Goal: Use online tool/utility: Utilize a website feature to perform a specific function

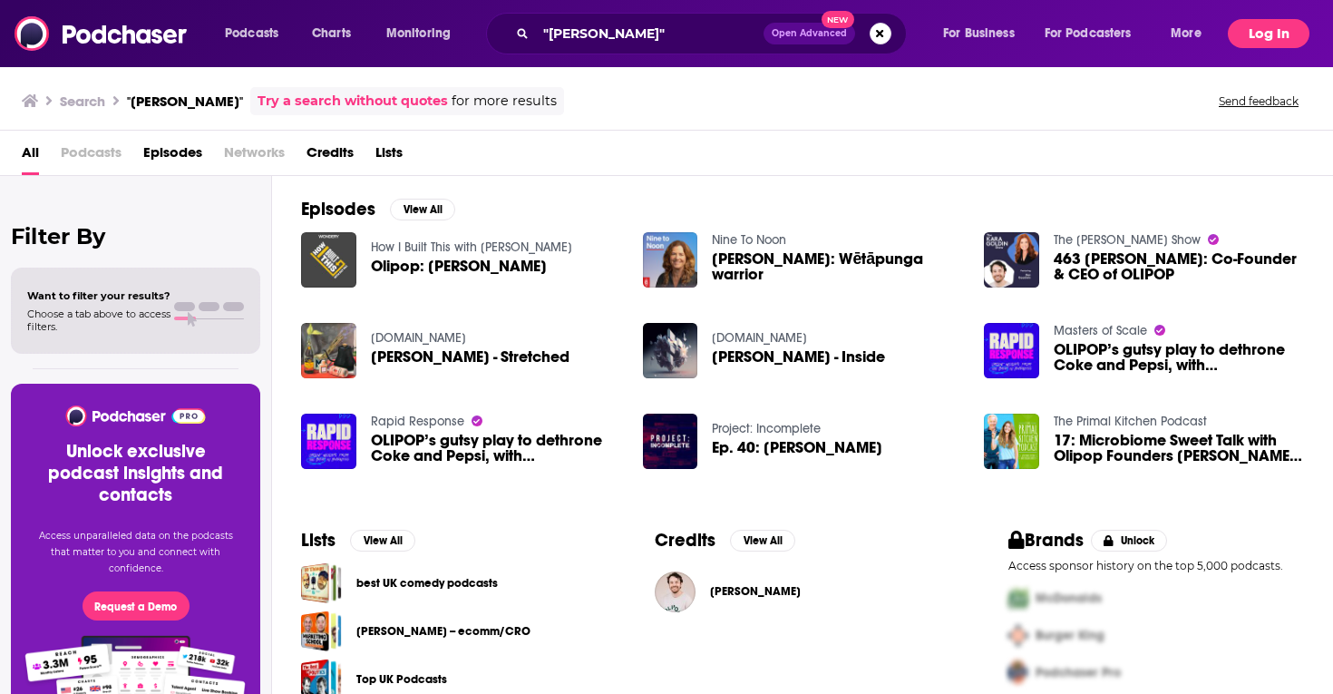
click at [1265, 29] on button "Log In" at bounding box center [1269, 33] width 82 height 29
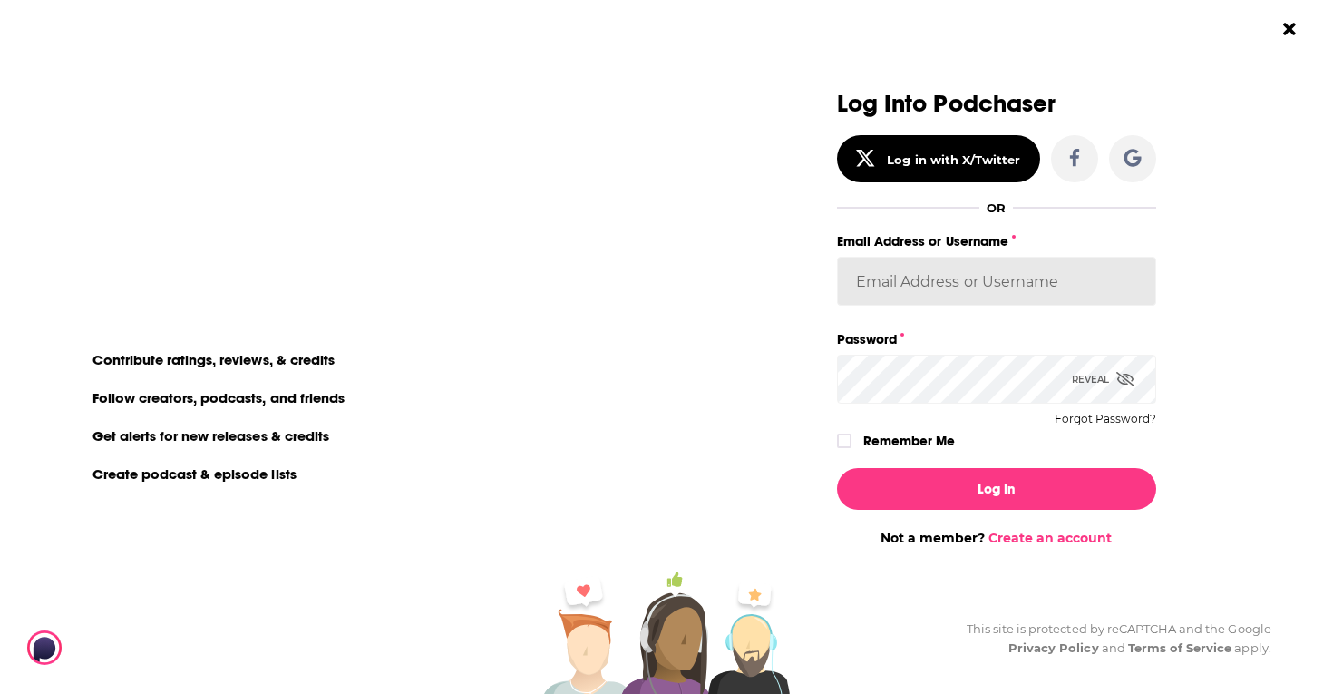
type input "sydneyk"
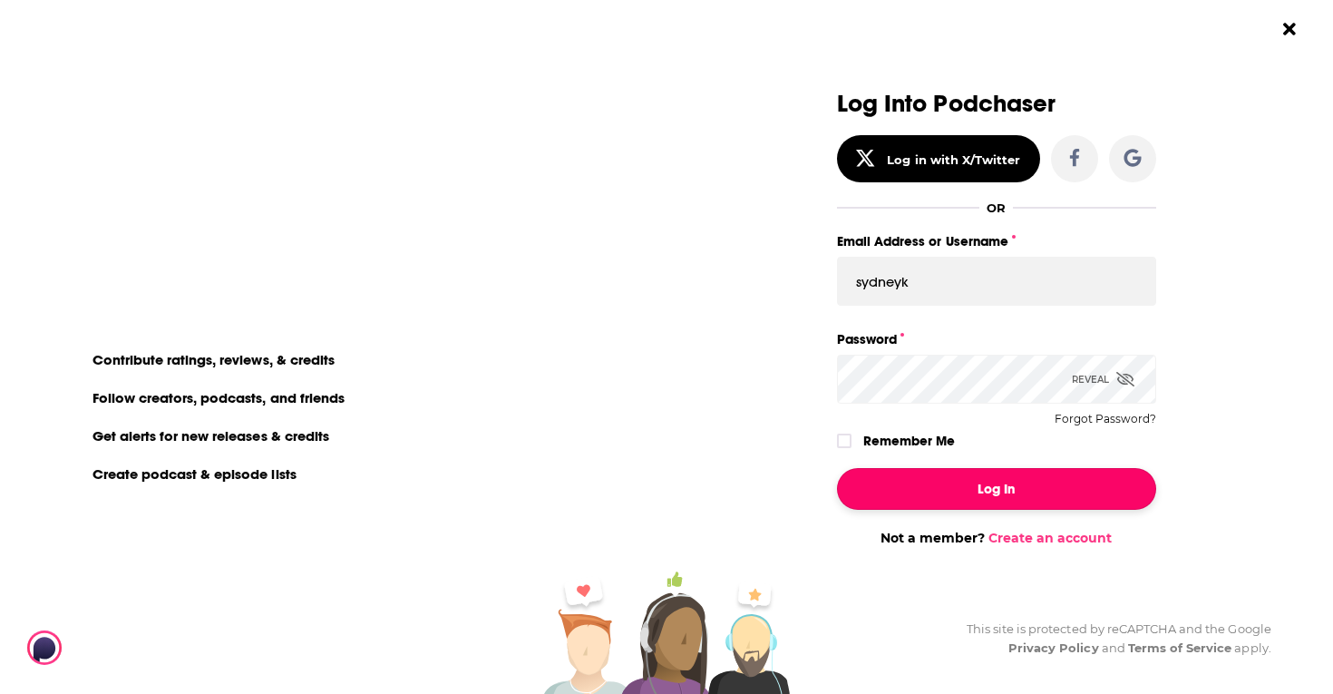
click at [996, 498] on button "Log In" at bounding box center [996, 489] width 319 height 42
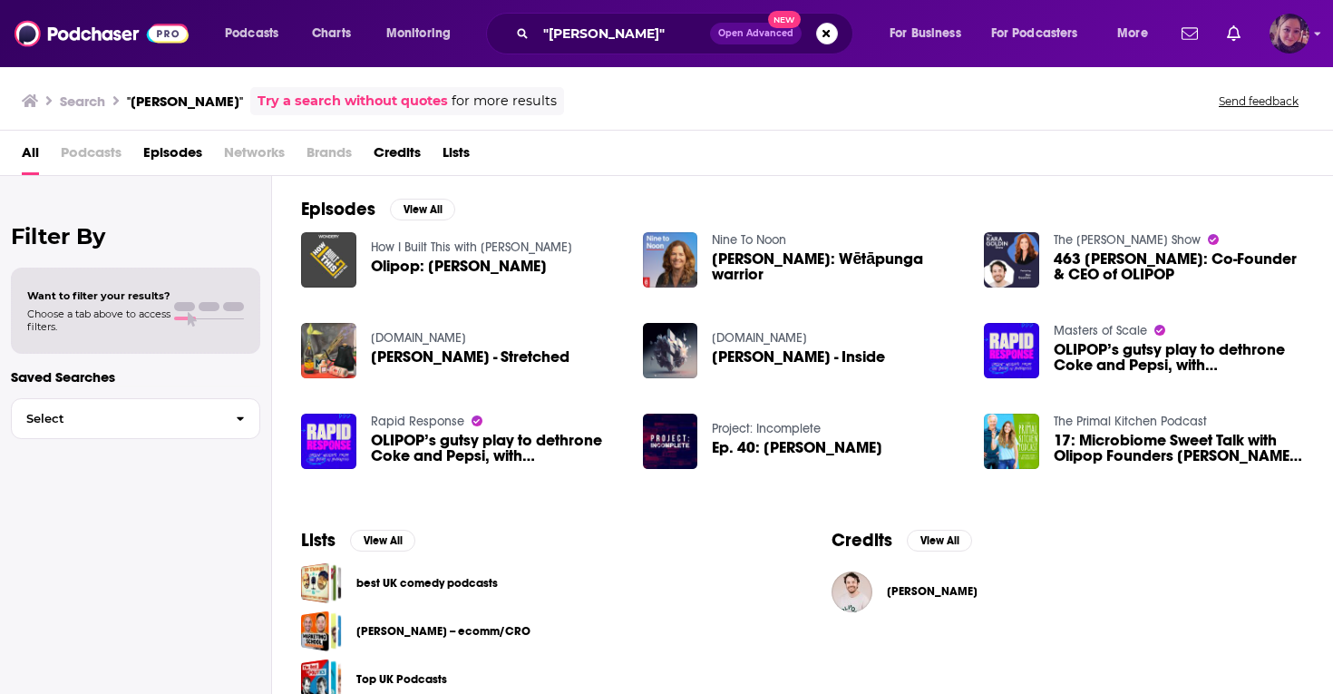
click at [1302, 36] on img "Logged in as Sydneyk" at bounding box center [1289, 34] width 40 height 40
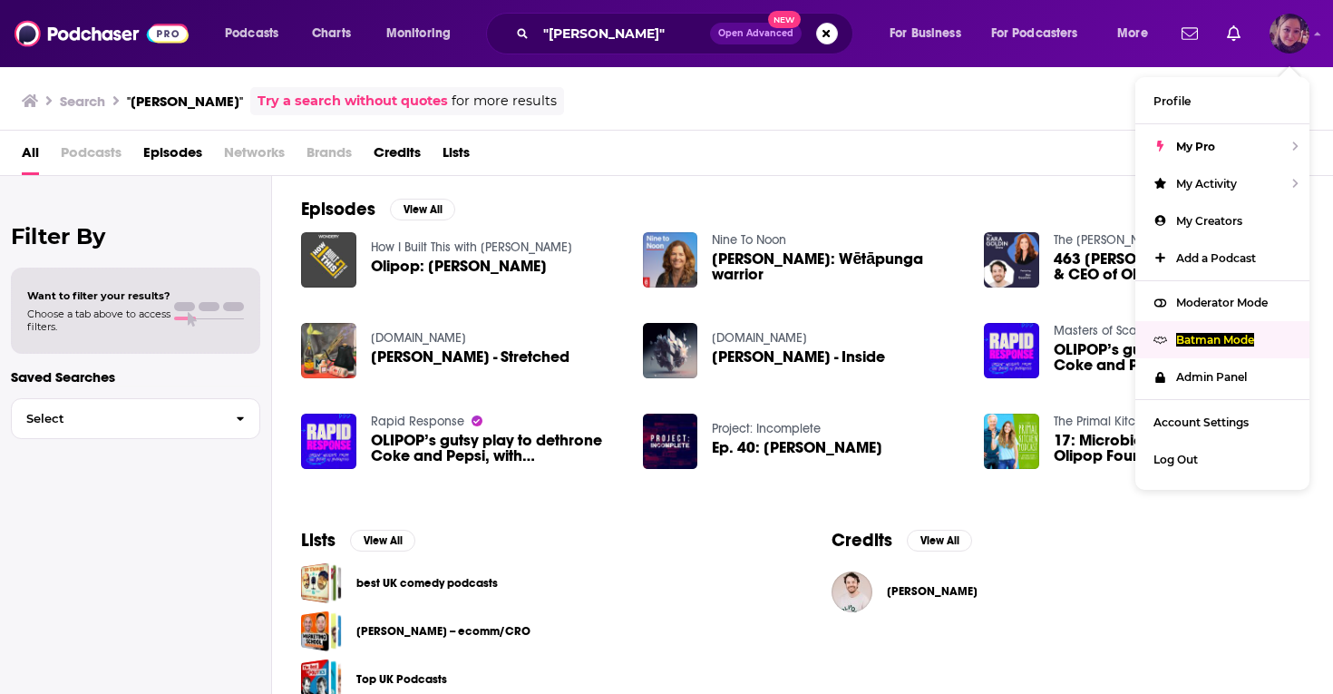
click at [1199, 328] on div "Batman Mode" at bounding box center [1222, 339] width 174 height 37
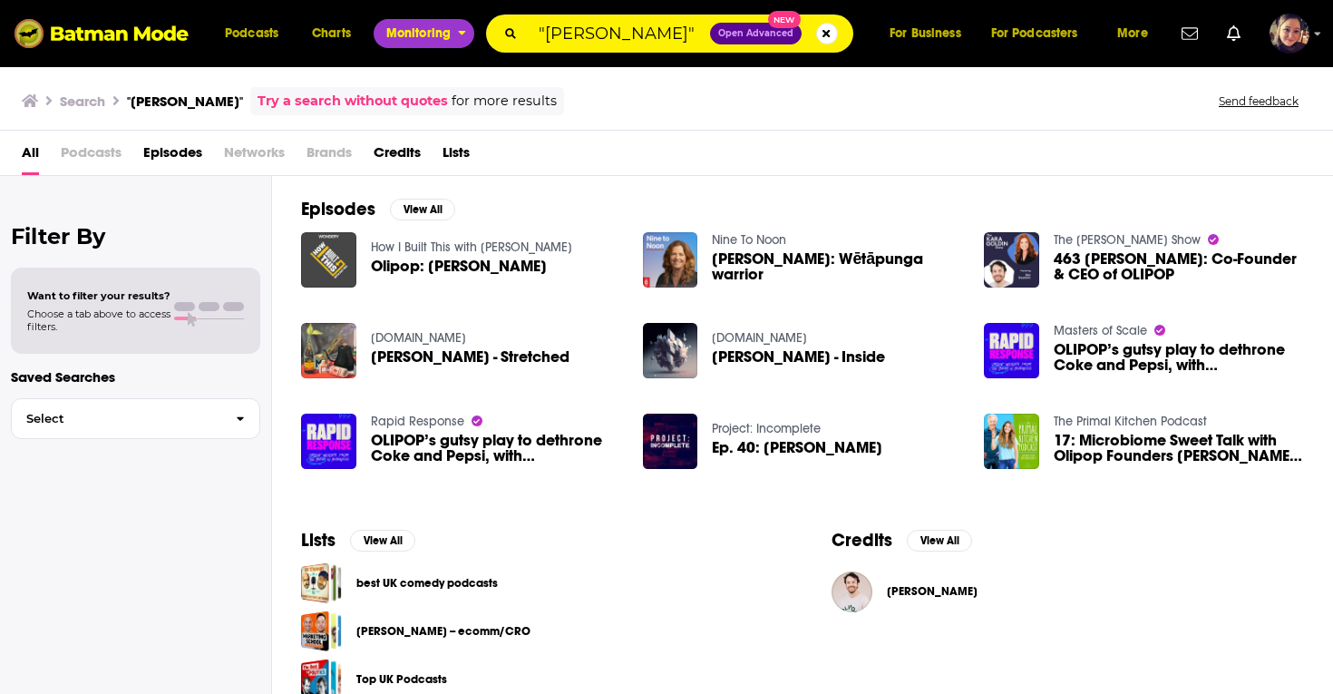
click at [415, 41] on span "Monitoring" at bounding box center [418, 33] width 64 height 25
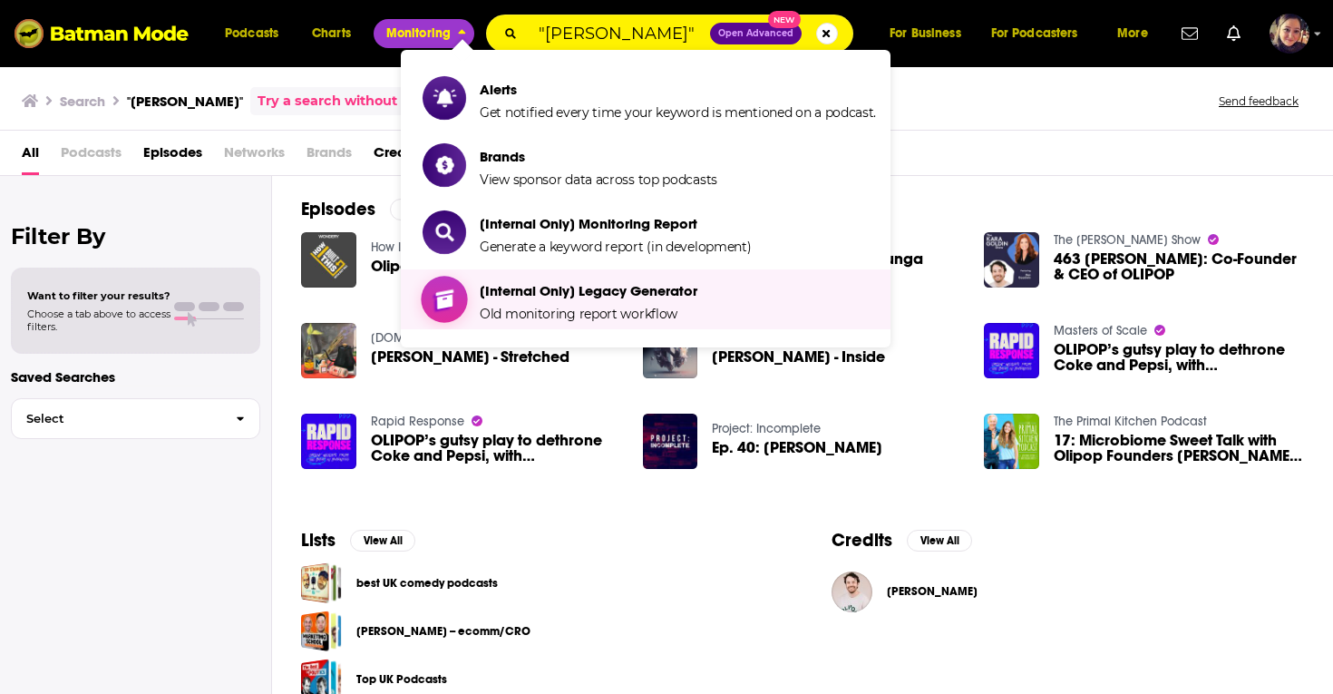
click at [498, 302] on span "[Internal Only] Legacy Generator Old monitoring report workflow" at bounding box center [589, 299] width 218 height 45
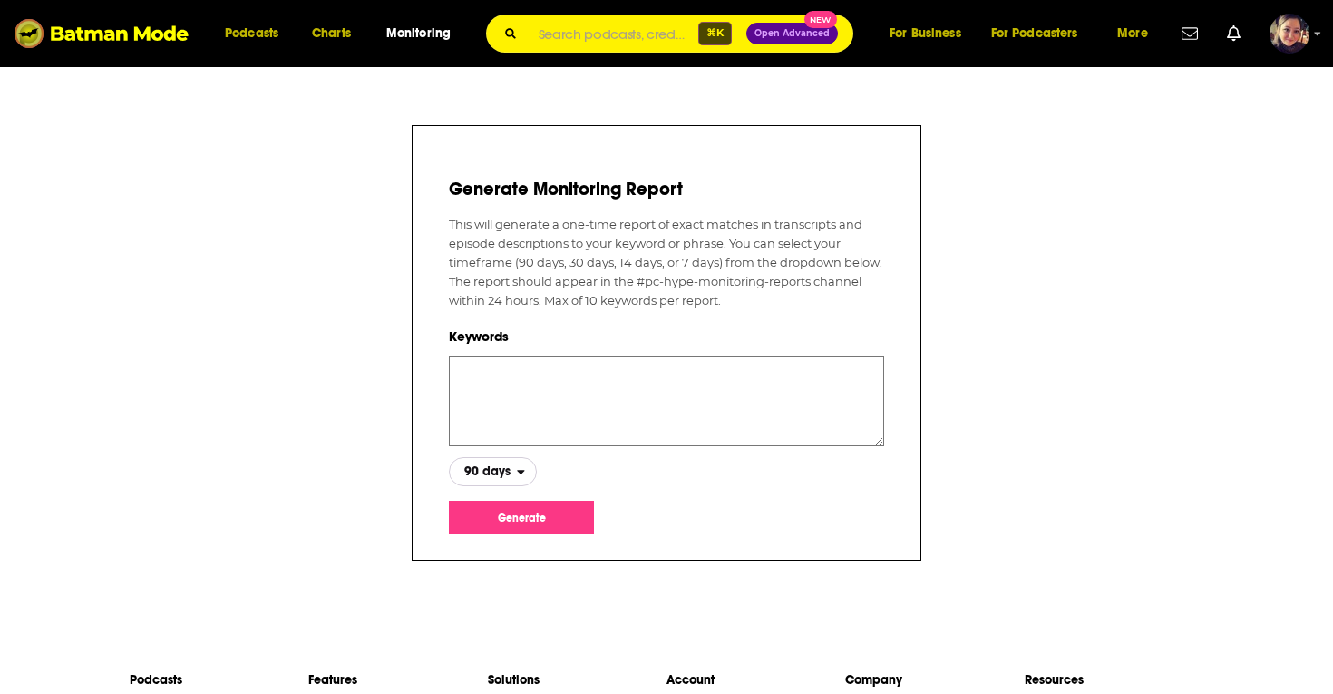
click at [500, 462] on span "90 days" at bounding box center [483, 471] width 67 height 31
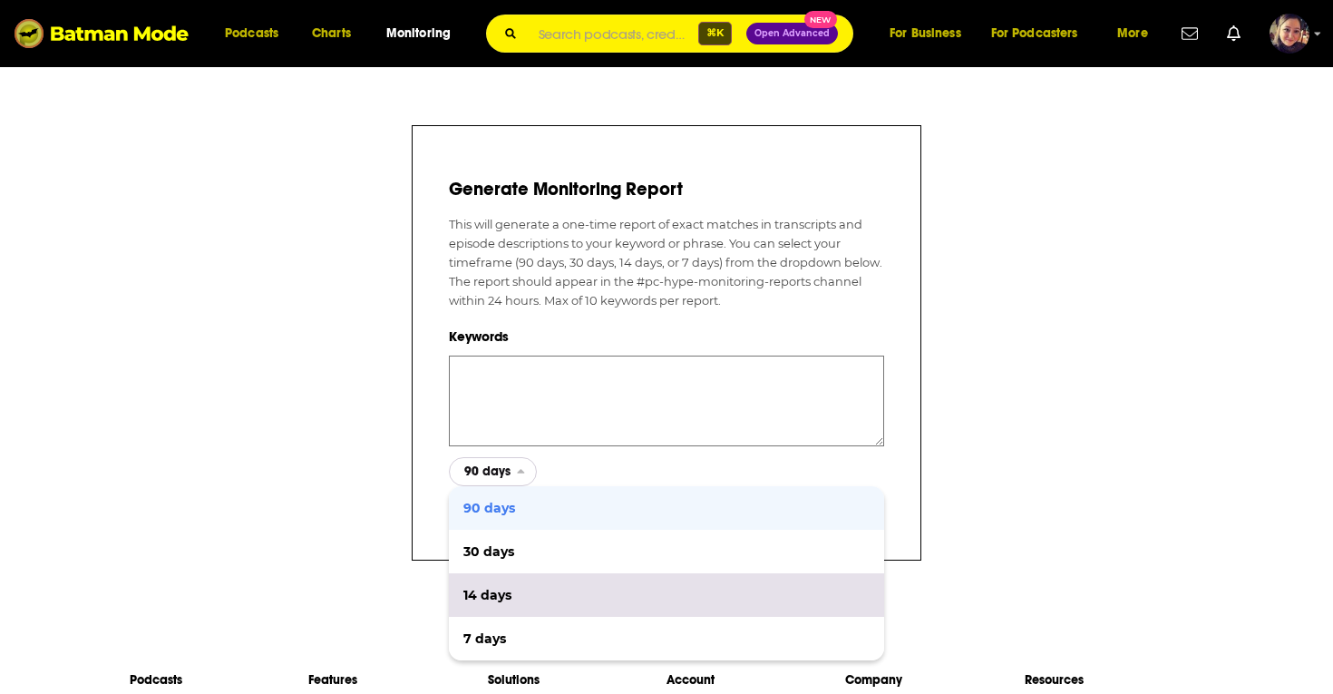
click at [510, 548] on span "30 days" at bounding box center [666, 551] width 406 height 13
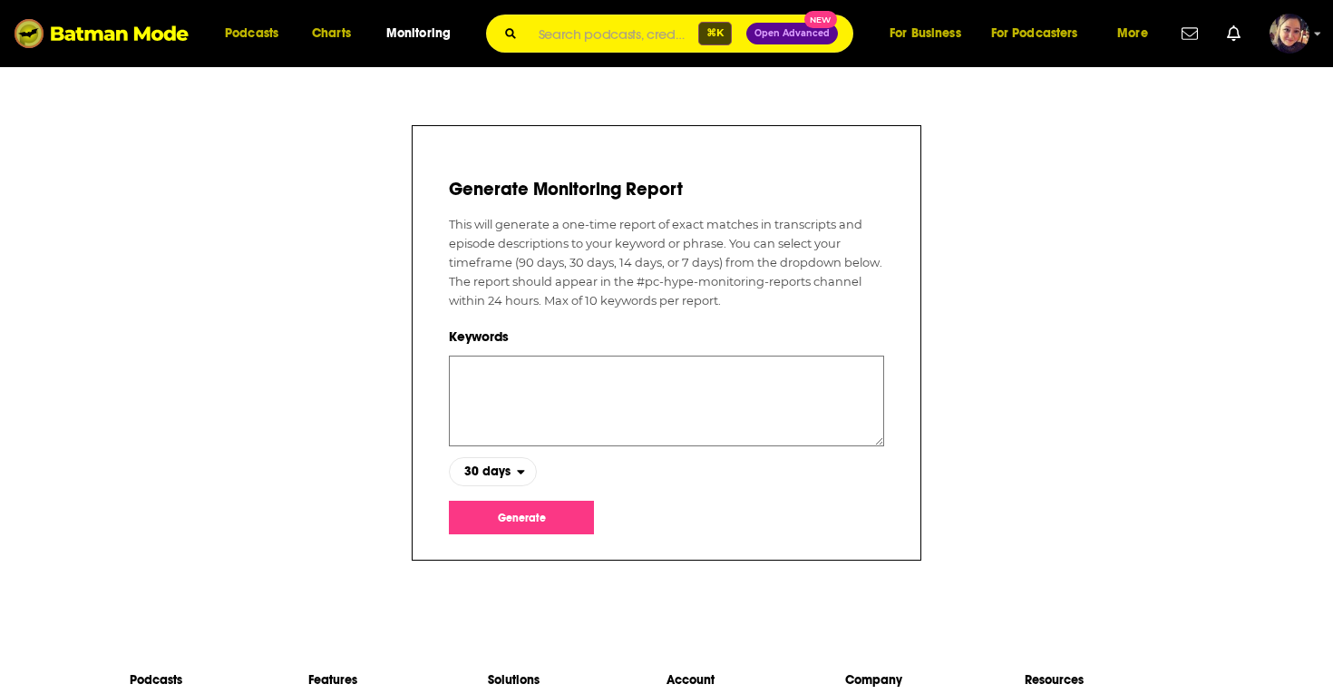
click at [484, 374] on textarea at bounding box center [666, 400] width 435 height 91
paste textarea "Subject: Exploring MS Advocacy on the Activated Entrepreneur Podcast Body: Hi […"
type textarea "Subject: Exploring MS Advocacy on the Activated Entrepreneur Podcast Body: Hi […"
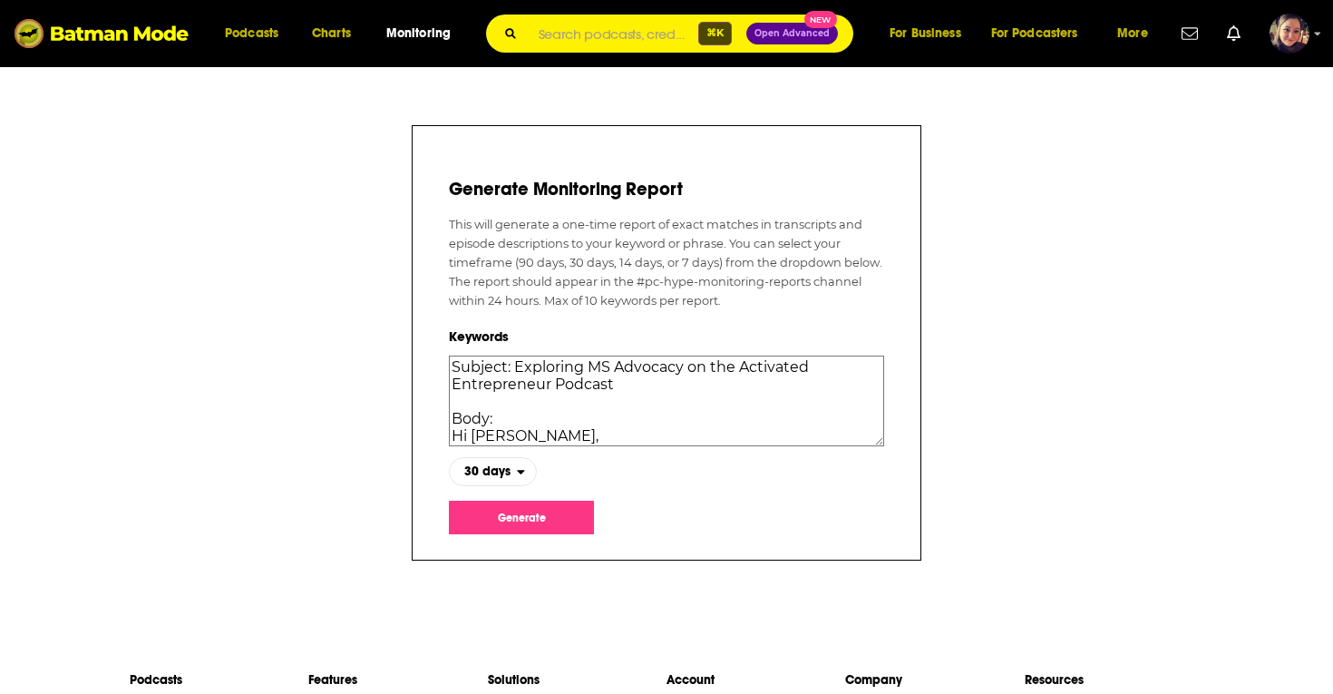
drag, startPoint x: 533, startPoint y: 438, endPoint x: 432, endPoint y: 316, distance: 158.5
click at [432, 316] on div "Generate Monitoring Report This will generate a one-time report of exact matche…" at bounding box center [667, 342] width 510 height 435
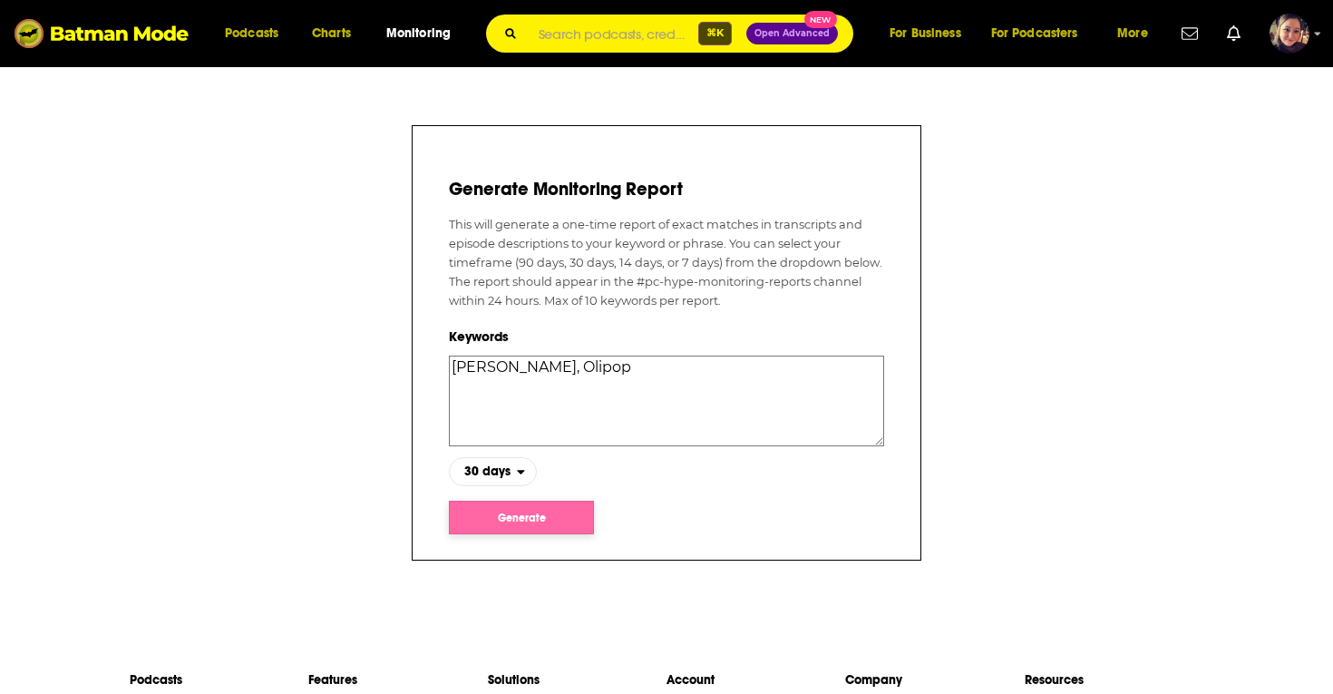
type textarea "[PERSON_NAME], Olipop"
click at [537, 520] on button "Generate" at bounding box center [521, 517] width 145 height 34
